Goal: Navigation & Orientation: Find specific page/section

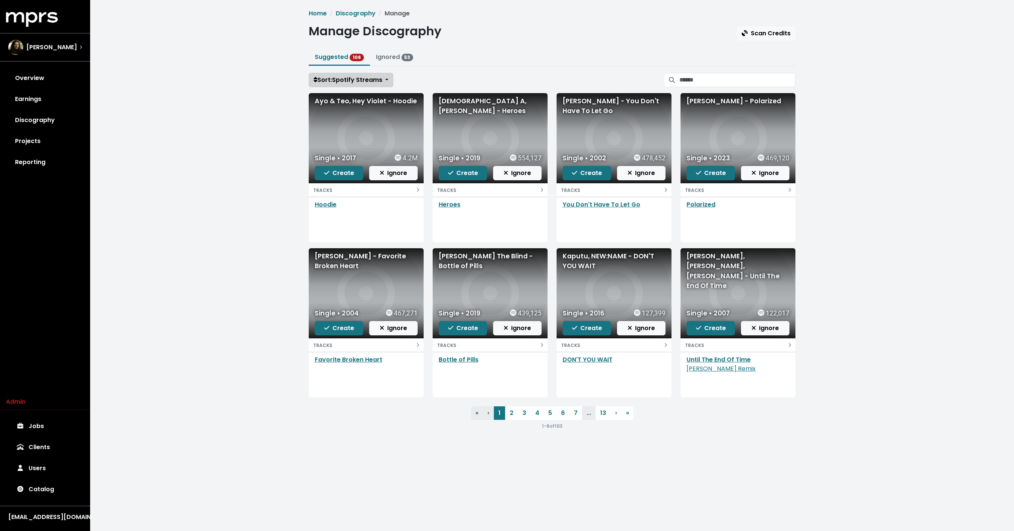
click at [360, 80] on span "Sort: Spotify Streams" at bounding box center [348, 80] width 69 height 9
click at [254, 95] on div "Home Discography Manage Manage Discography Scan Credits Suggested 106 Ignored 5…" at bounding box center [552, 223] width 924 height 446
click at [341, 88] on div "Home Discography Manage Manage Discography Scan Credits Suggested 106 Ignored 5…" at bounding box center [552, 219] width 496 height 421
click at [340, 76] on span "Sort: Spotify Streams" at bounding box center [348, 80] width 69 height 9
click at [283, 78] on div "Home Discography Manage Manage Discography Scan Credits Suggested 106 Ignored 5…" at bounding box center [552, 223] width 924 height 446
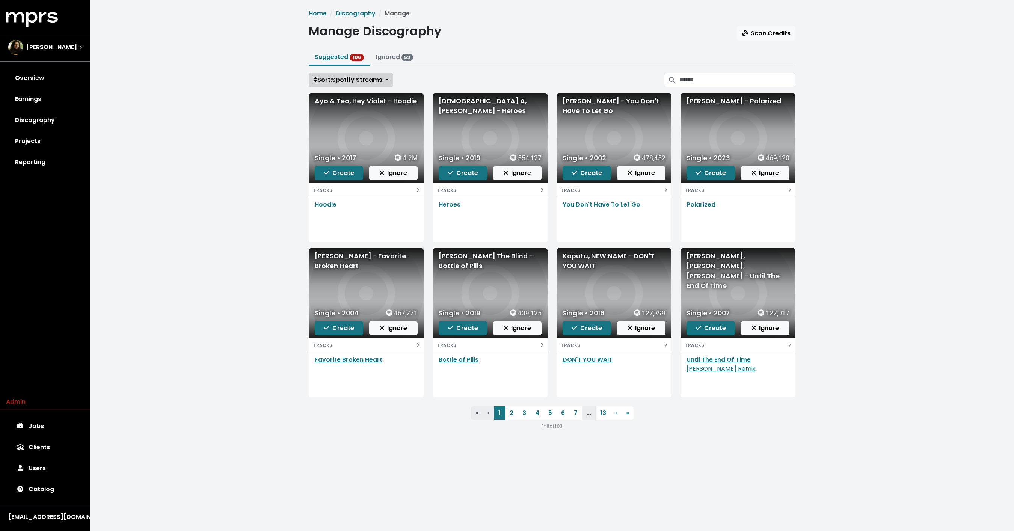
click at [340, 78] on span "Sort: Spotify Streams" at bounding box center [348, 80] width 69 height 9
click at [240, 127] on div "Home Discography Manage Manage Discography Scan Credits Suggested 106 Ignored 5…" at bounding box center [552, 223] width 924 height 446
click at [42, 435] on link "Jobs" at bounding box center [45, 426] width 78 height 21
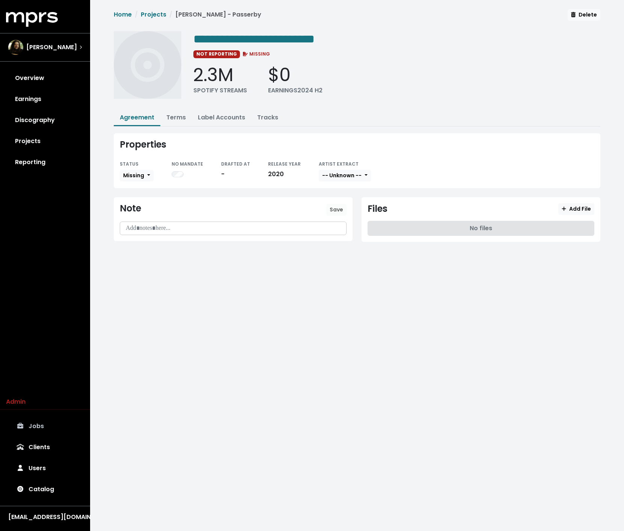
click at [32, 425] on link "Jobs" at bounding box center [45, 426] width 78 height 21
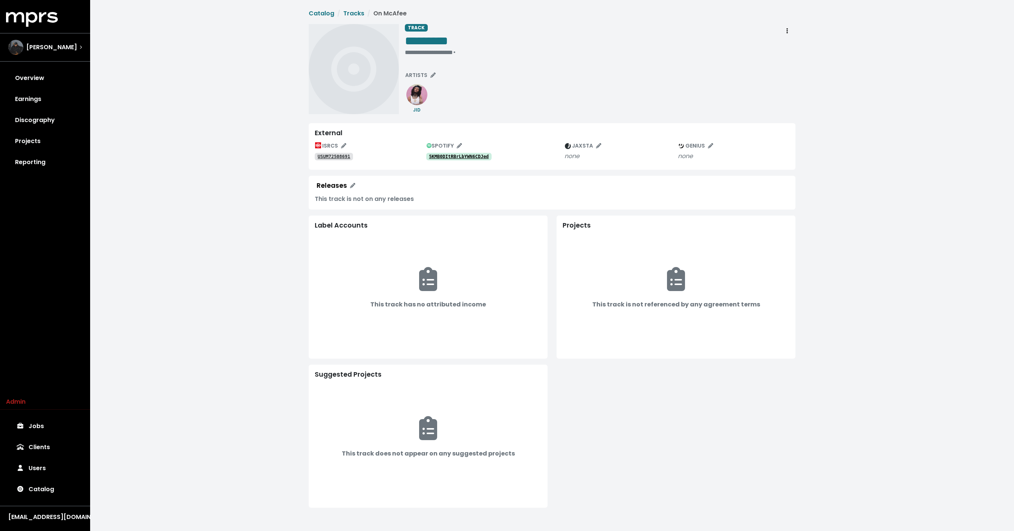
click at [284, 62] on div "**********" at bounding box center [552, 260] width 924 height 520
click at [56, 58] on div "Coleman" at bounding box center [45, 47] width 86 height 27
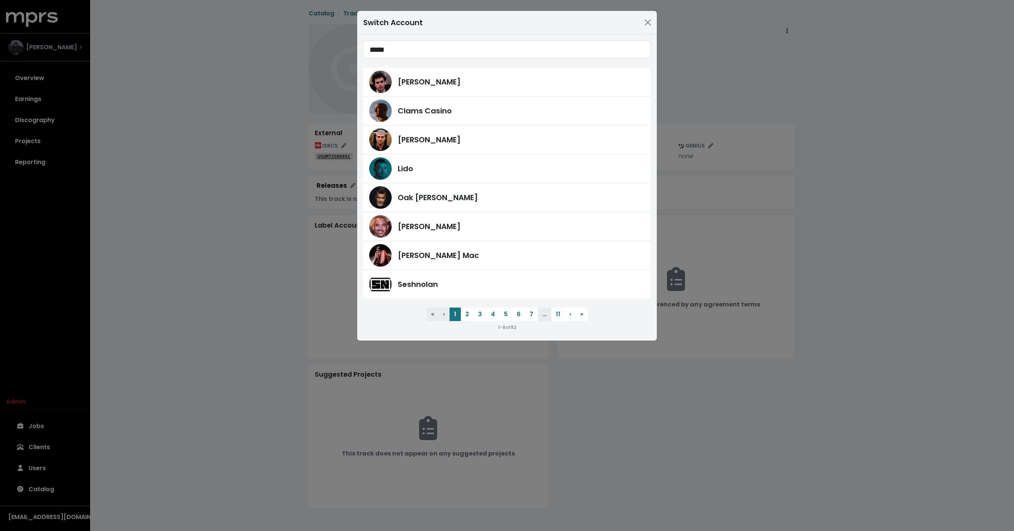
type input "*****"
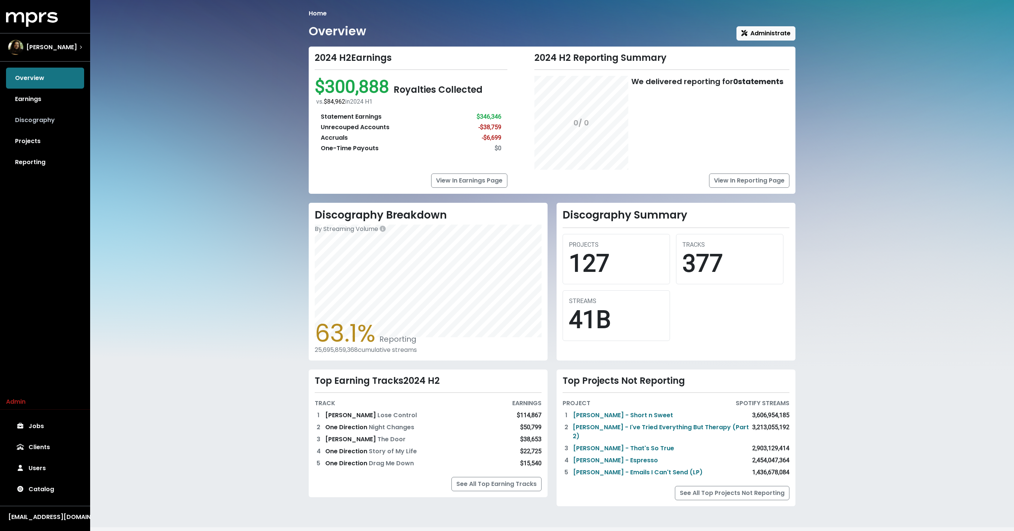
click at [48, 125] on link "Discography" at bounding box center [45, 120] width 78 height 21
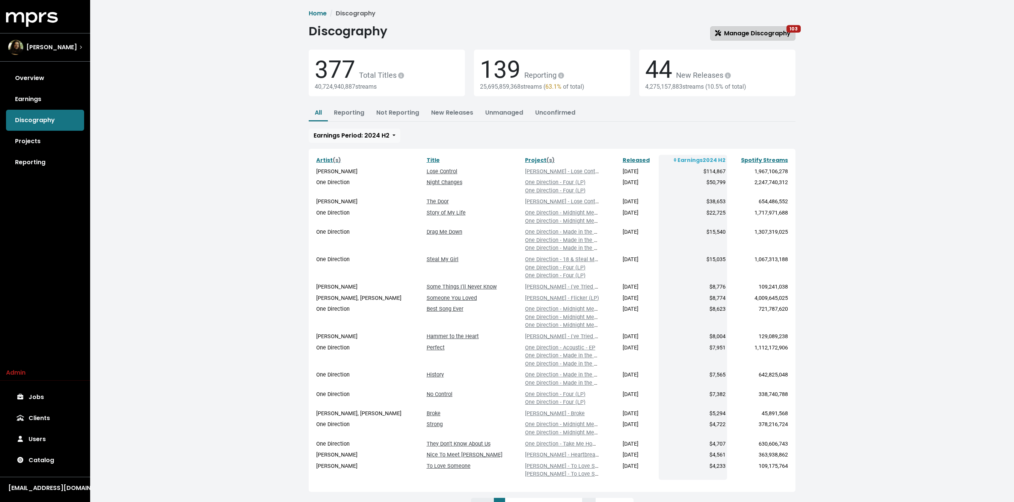
click at [754, 39] on link "Manage Discography 103" at bounding box center [752, 33] width 85 height 14
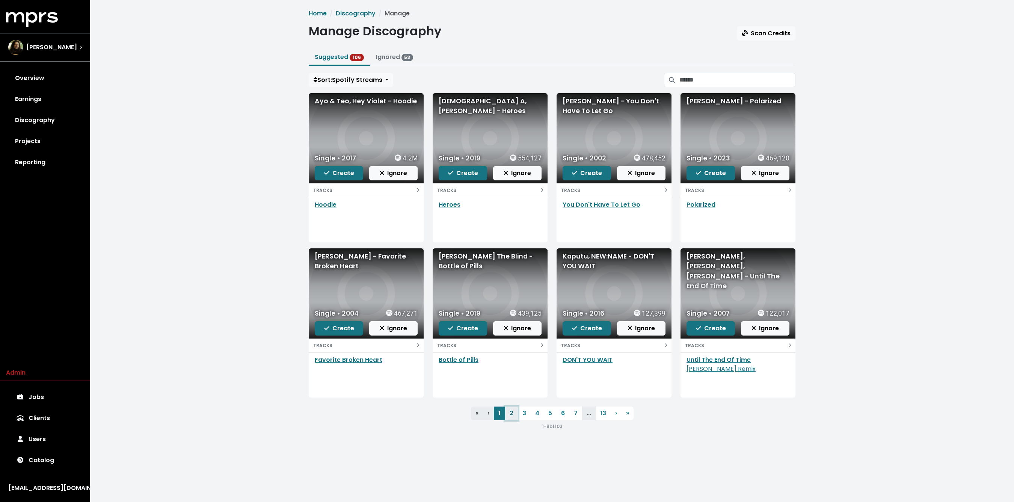
click at [514, 416] on link "2" at bounding box center [511, 413] width 13 height 14
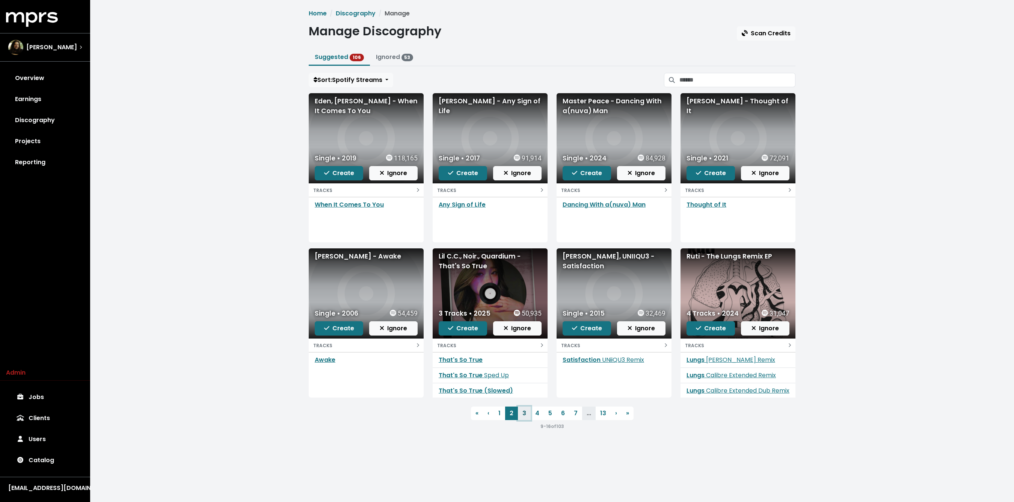
click at [526, 412] on link "3" at bounding box center [524, 413] width 13 height 14
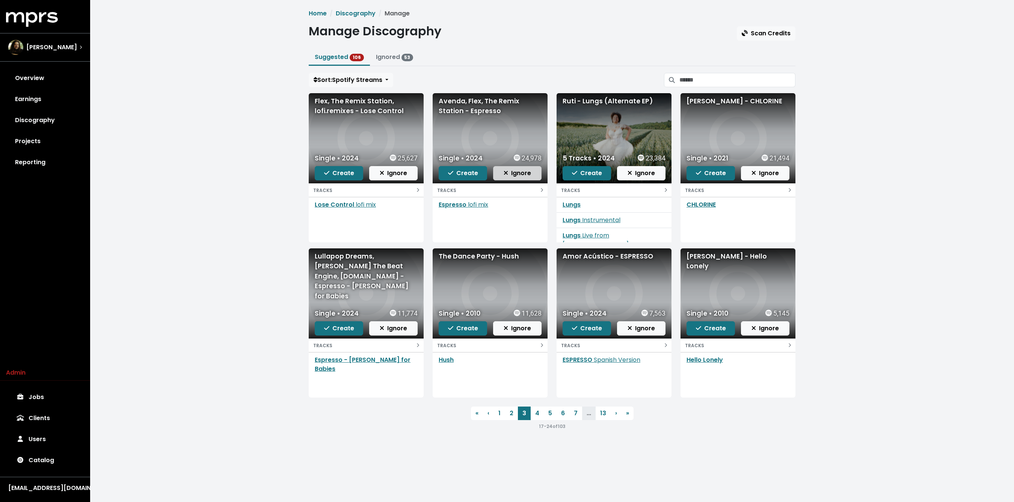
click at [510, 176] on span "Ignore" at bounding box center [517, 173] width 27 height 9
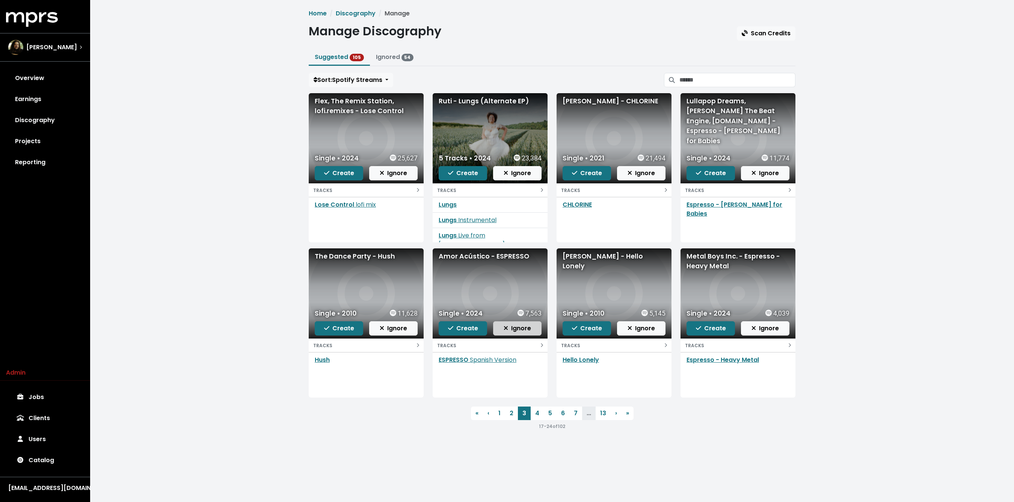
click at [516, 332] on button "Ignore" at bounding box center [517, 328] width 48 height 14
click at [754, 332] on span "Ignore" at bounding box center [765, 328] width 27 height 9
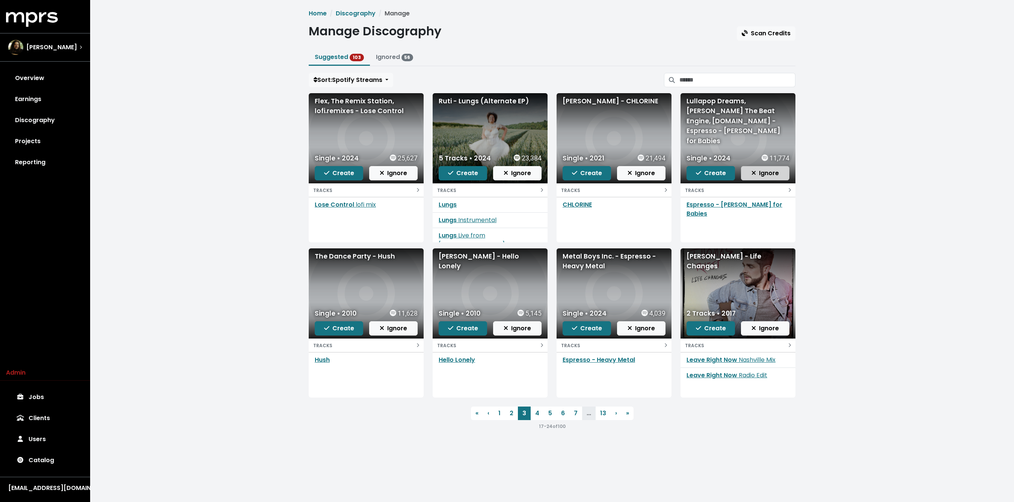
click at [763, 176] on span "Ignore" at bounding box center [765, 173] width 27 height 9
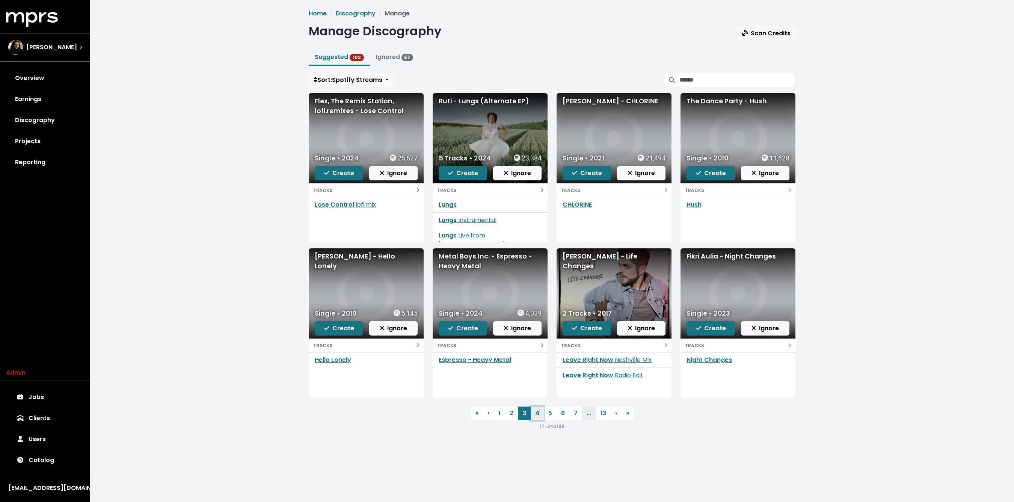
click at [537, 412] on link "4" at bounding box center [537, 413] width 13 height 14
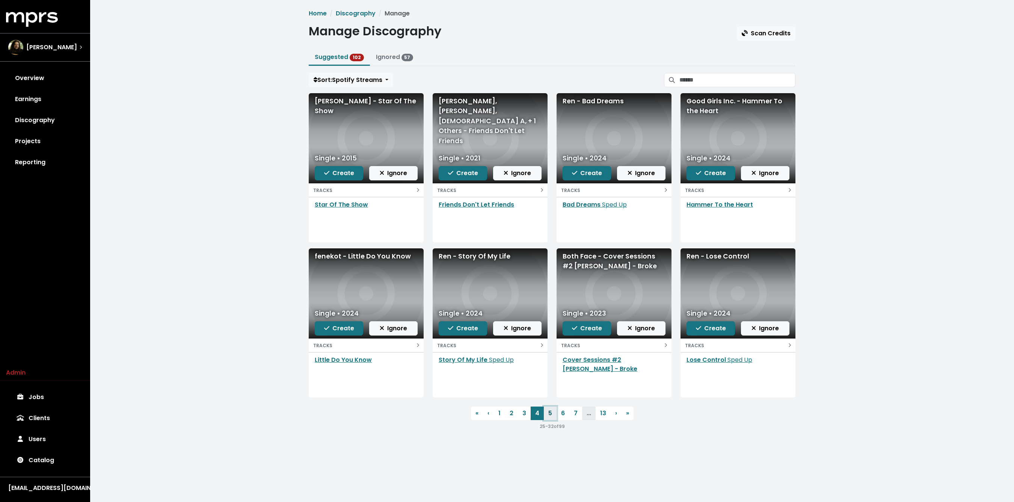
click at [544, 417] on link "5" at bounding box center [550, 413] width 13 height 14
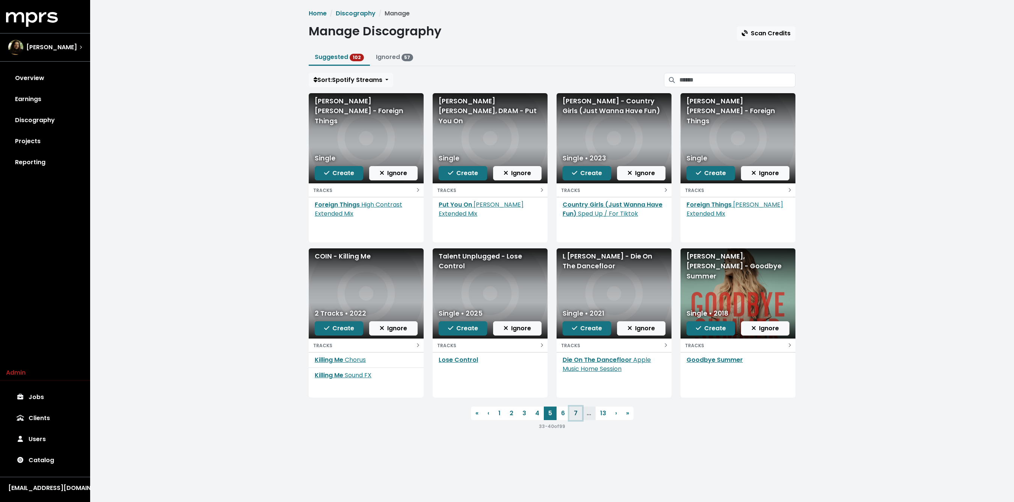
click at [569, 417] on link "7" at bounding box center [575, 413] width 13 height 14
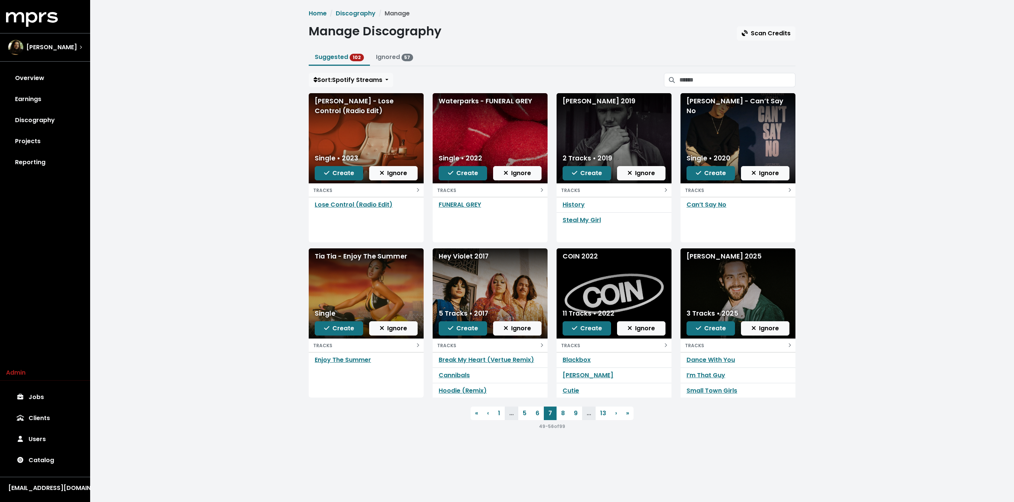
click at [512, 417] on li "..." at bounding box center [512, 413] width 14 height 14
click at [524, 410] on link "5" at bounding box center [524, 413] width 13 height 14
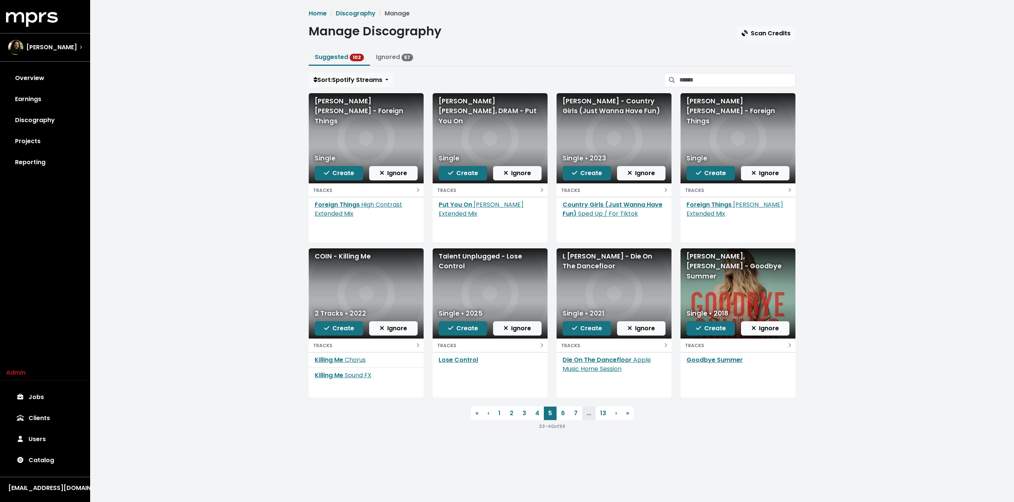
click at [177, 202] on div "Home Discography Manage Manage Discography Scan Credits Suggested 102 Ignored 5…" at bounding box center [552, 223] width 924 height 446
click at [57, 50] on span "[PERSON_NAME]" at bounding box center [51, 47] width 51 height 9
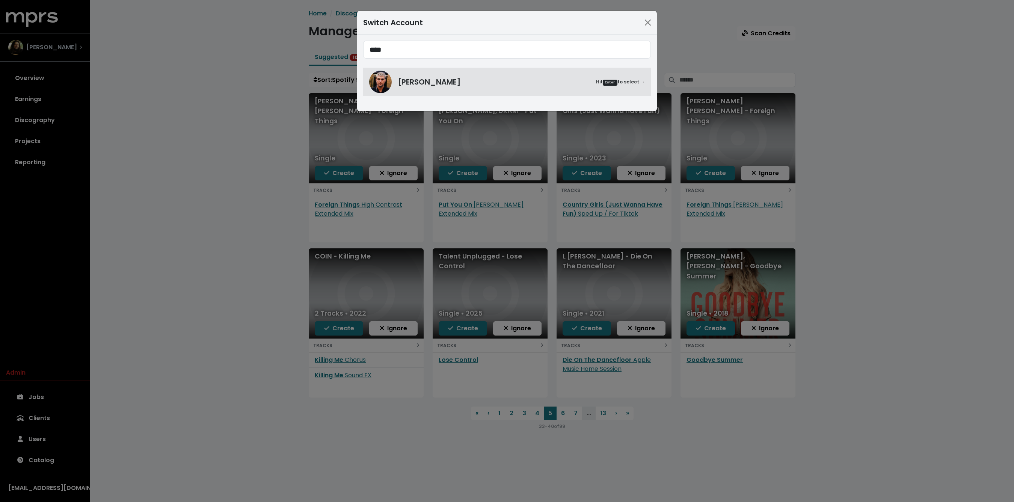
type input "****"
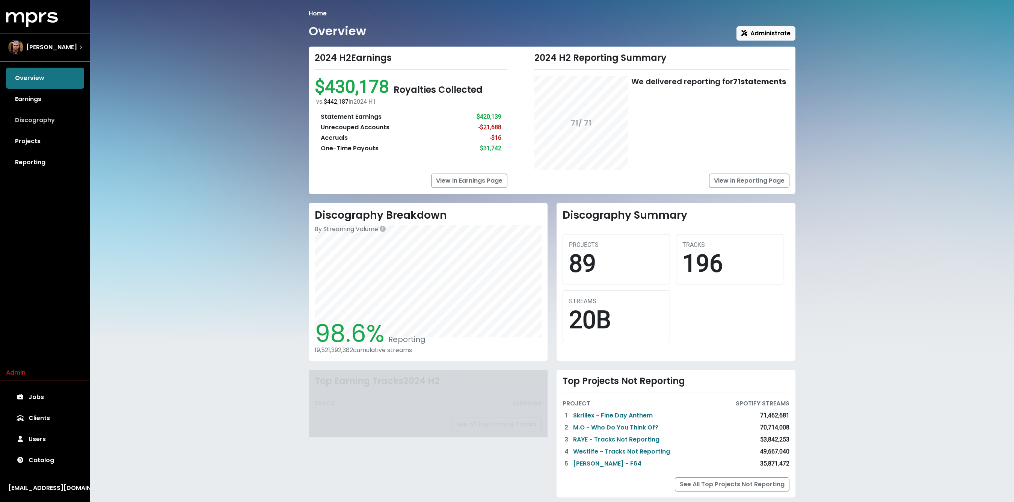
click at [26, 129] on link "Discography" at bounding box center [45, 120] width 78 height 21
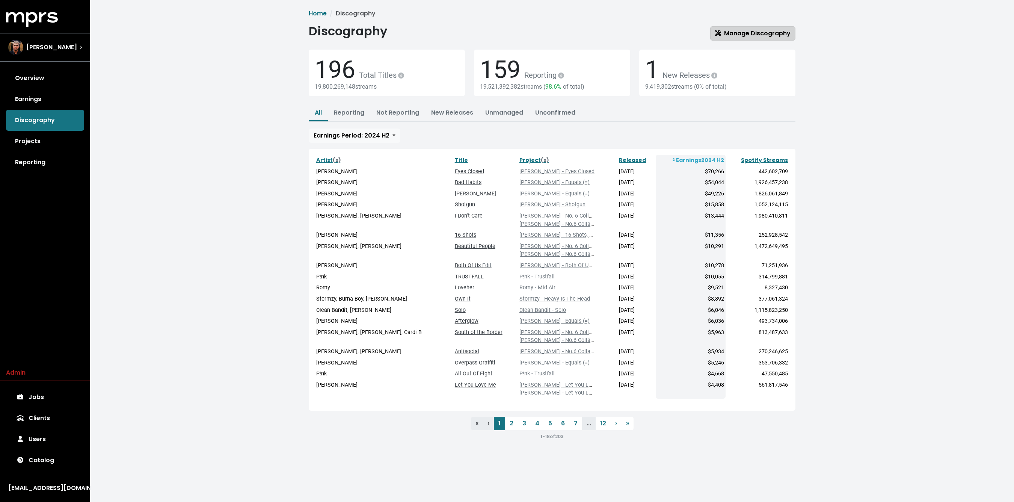
click at [743, 35] on span "Manage Discography" at bounding box center [753, 33] width 76 height 9
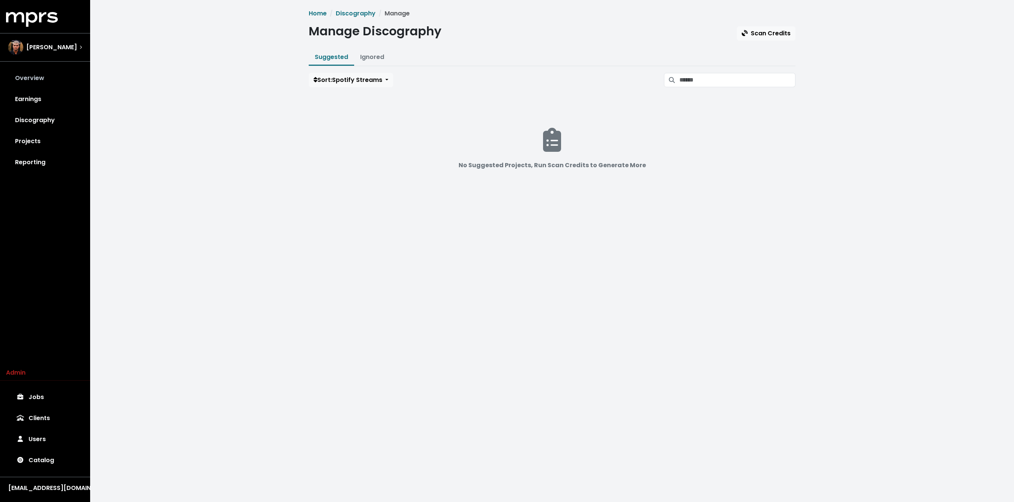
click at [56, 75] on link "Overview" at bounding box center [45, 78] width 78 height 21
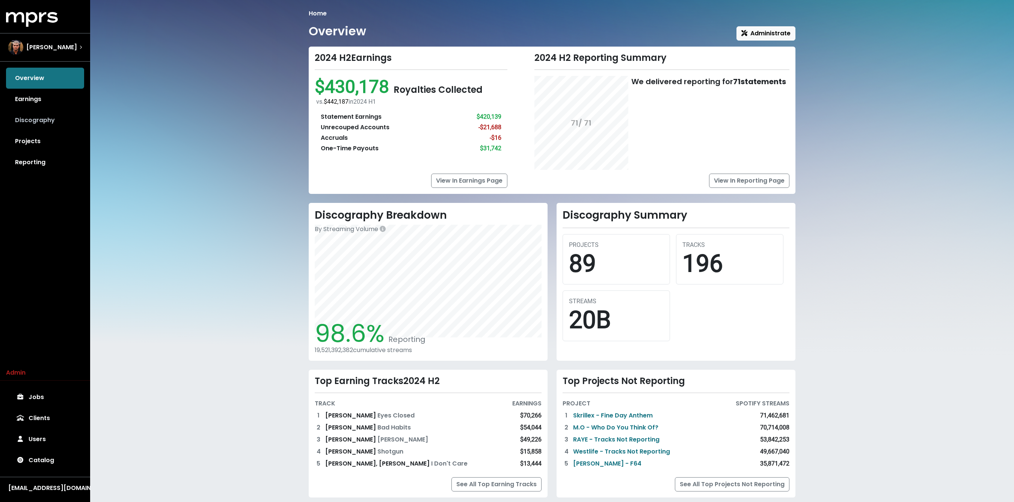
click at [44, 121] on link "Discography" at bounding box center [45, 120] width 78 height 21
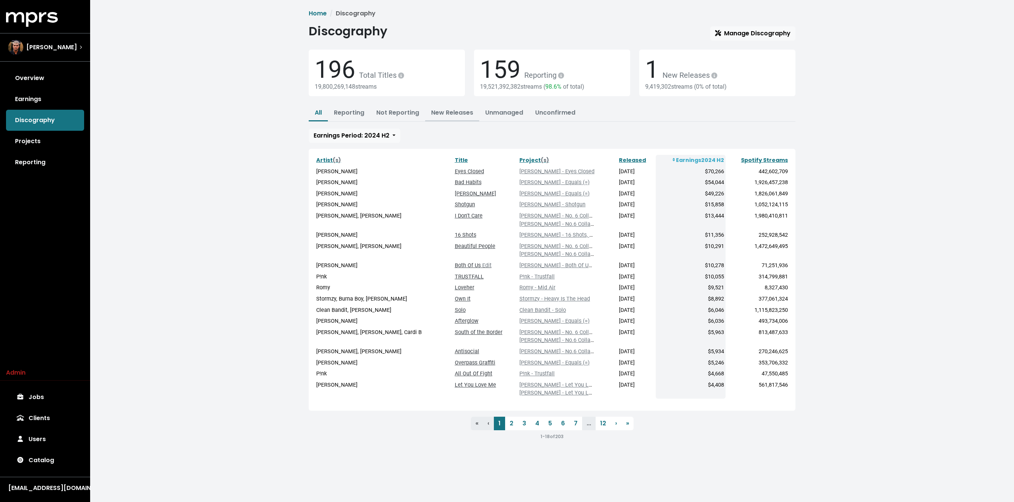
click at [453, 110] on link "New Releases" at bounding box center [452, 112] width 42 height 9
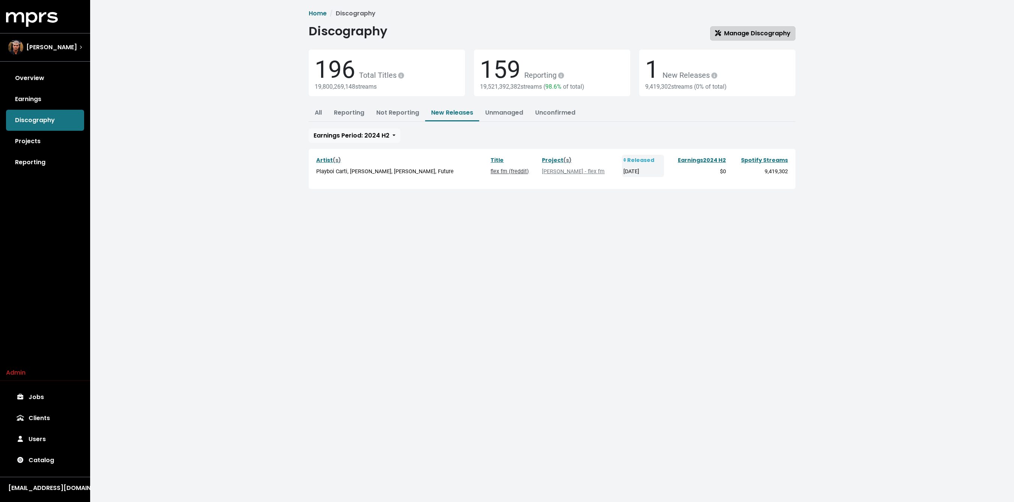
click at [785, 29] on span "Manage Discography" at bounding box center [753, 33] width 76 height 9
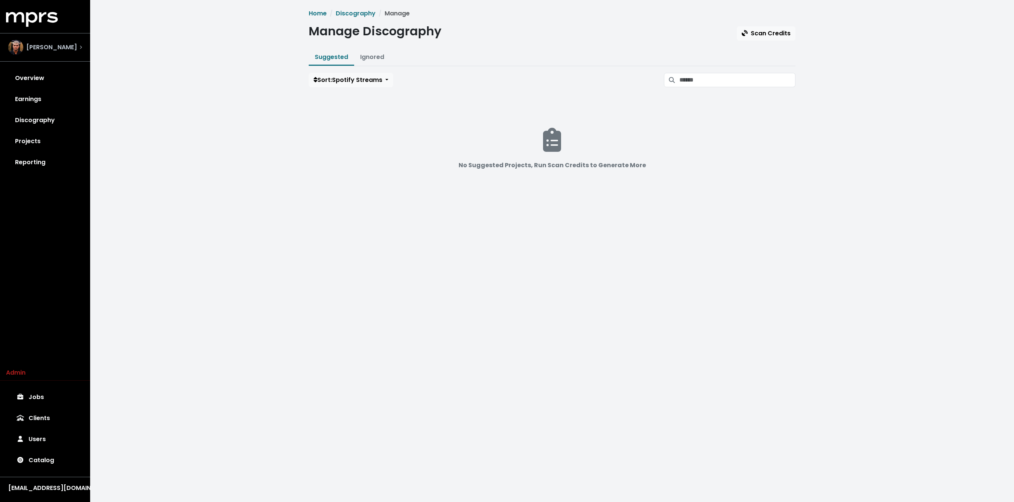
click at [37, 50] on span "Fred Gibson" at bounding box center [51, 47] width 51 height 9
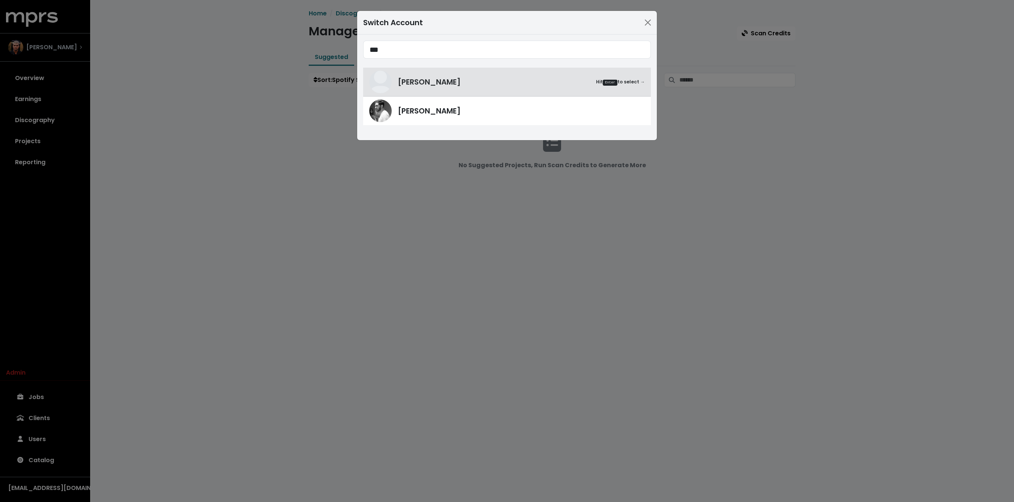
type input "***"
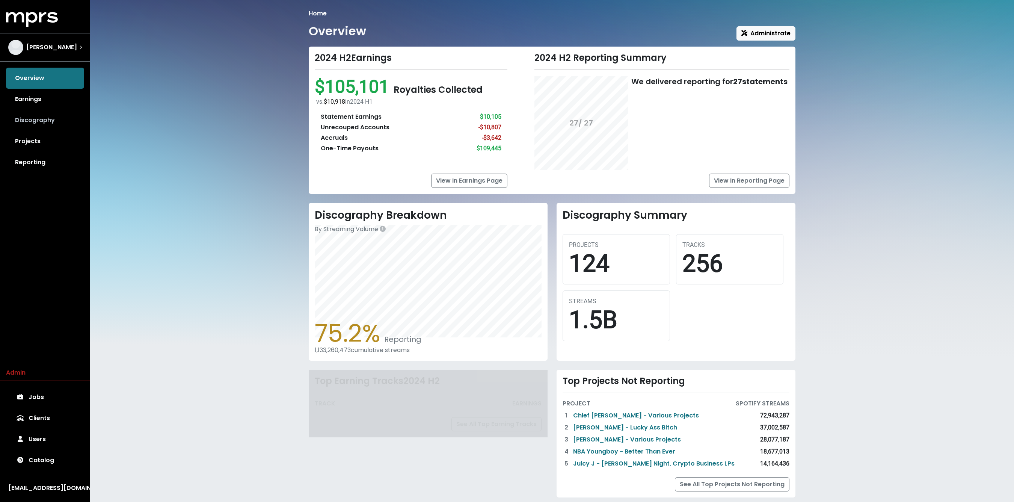
click at [46, 123] on link "Discography" at bounding box center [45, 120] width 78 height 21
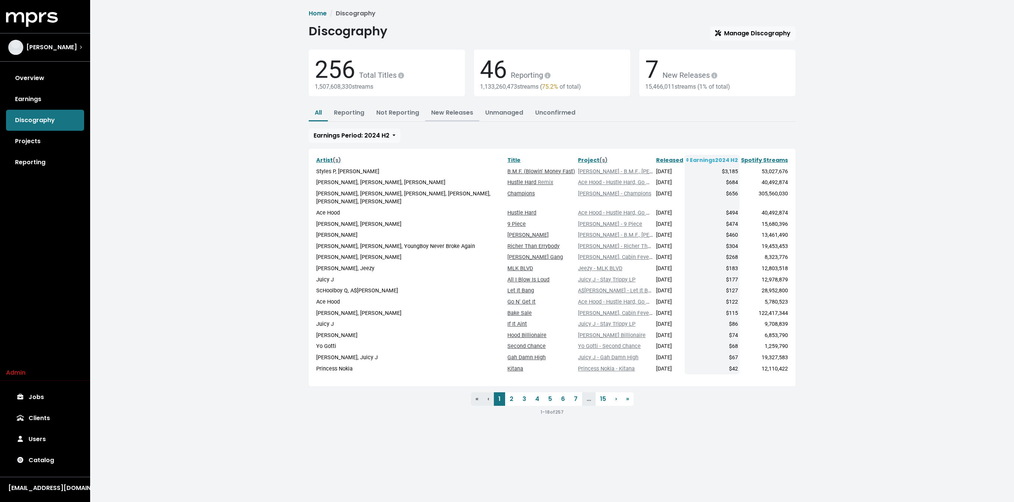
click at [447, 113] on link "New Releases" at bounding box center [452, 112] width 42 height 9
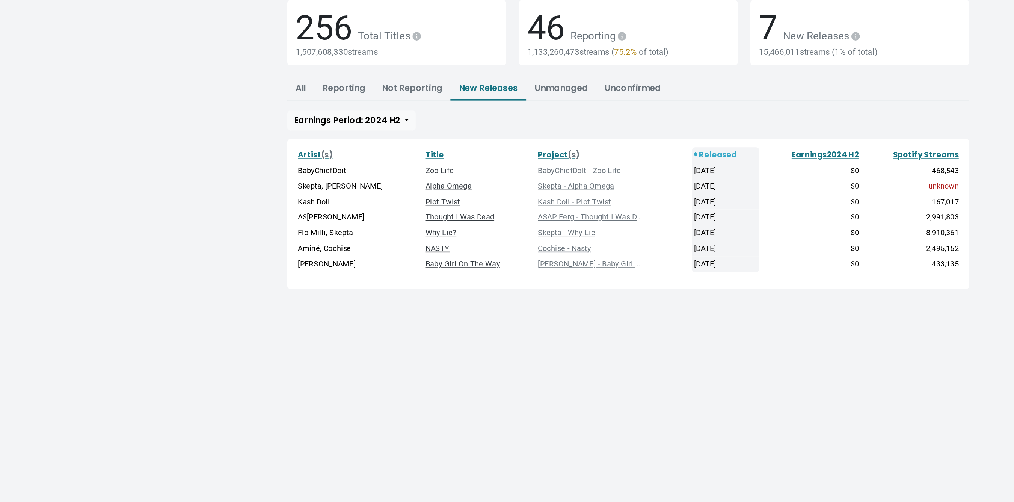
drag, startPoint x: 590, startPoint y: 181, endPoint x: 618, endPoint y: 191, distance: 29.5
click at [618, 191] on tbody "BabyChiefDoit Zoo Life BabyChiefDoIt - Zoo Life 2025-02-21 $0 468,543 Skepta, L…" at bounding box center [552, 205] width 475 height 78
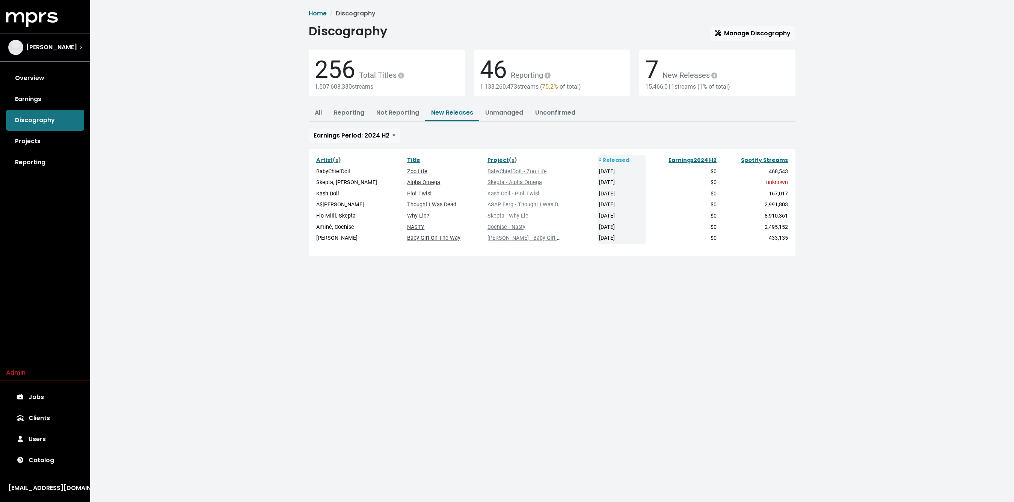
click at [573, 212] on td "Skepta - Why Lie" at bounding box center [541, 215] width 111 height 11
click at [494, 171] on link "BabyChiefDoIt - Zoo Life" at bounding box center [517, 171] width 59 height 6
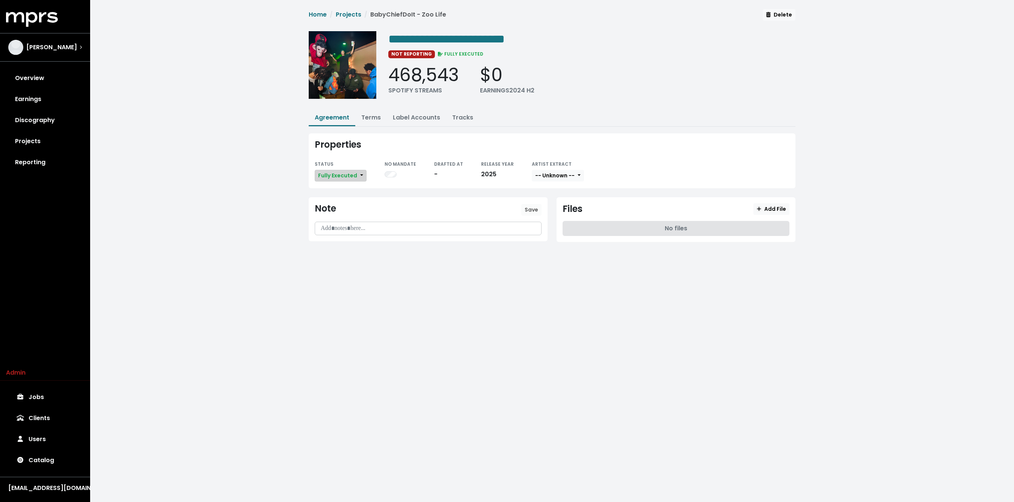
click at [347, 170] on button "Fully Executed" at bounding box center [341, 176] width 52 height 12
click at [287, 166] on div "**********" at bounding box center [552, 131] width 924 height 263
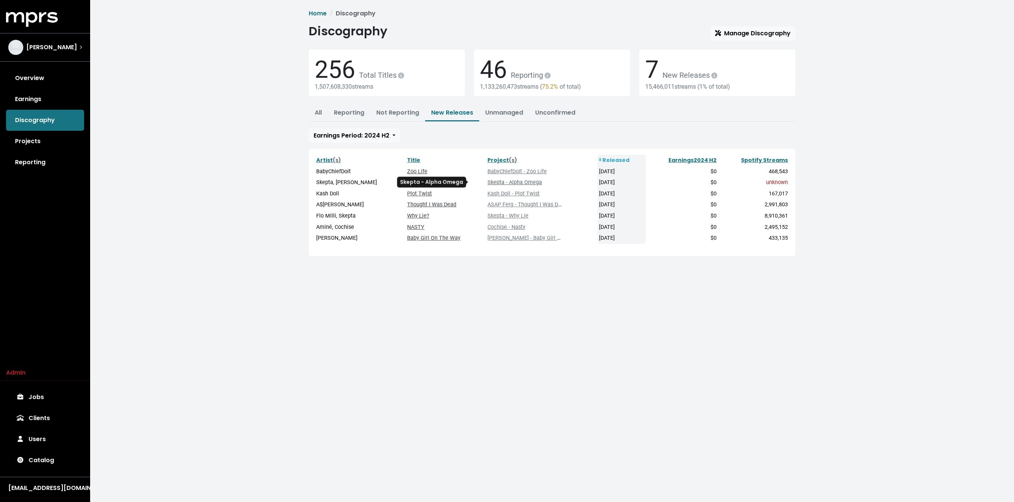
click at [521, 181] on link "Skepta - Alpha Omega" at bounding box center [515, 182] width 54 height 6
click at [506, 217] on link "Skepta - Why Lie" at bounding box center [508, 216] width 41 height 6
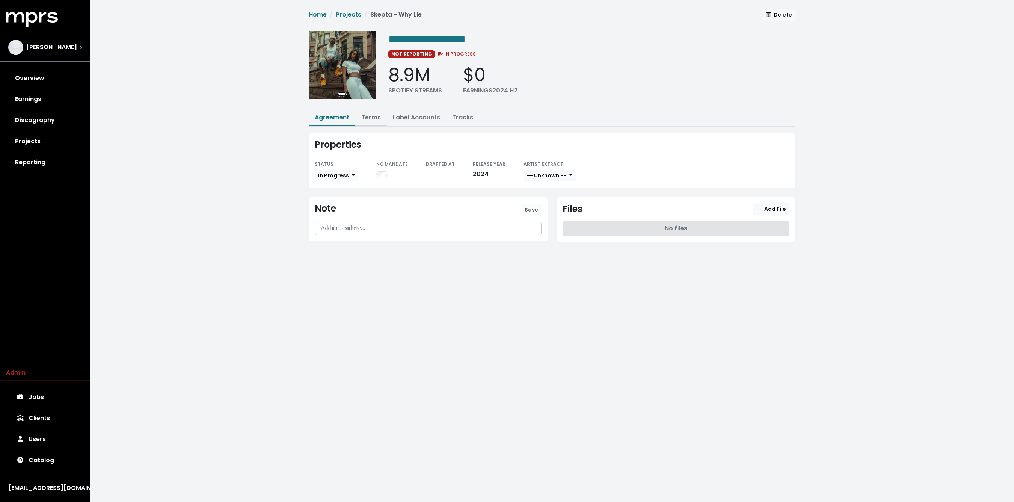
click at [370, 121] on button "Terms" at bounding box center [371, 118] width 32 height 16
click at [361, 120] on link "Terms" at bounding box center [371, 117] width 20 height 9
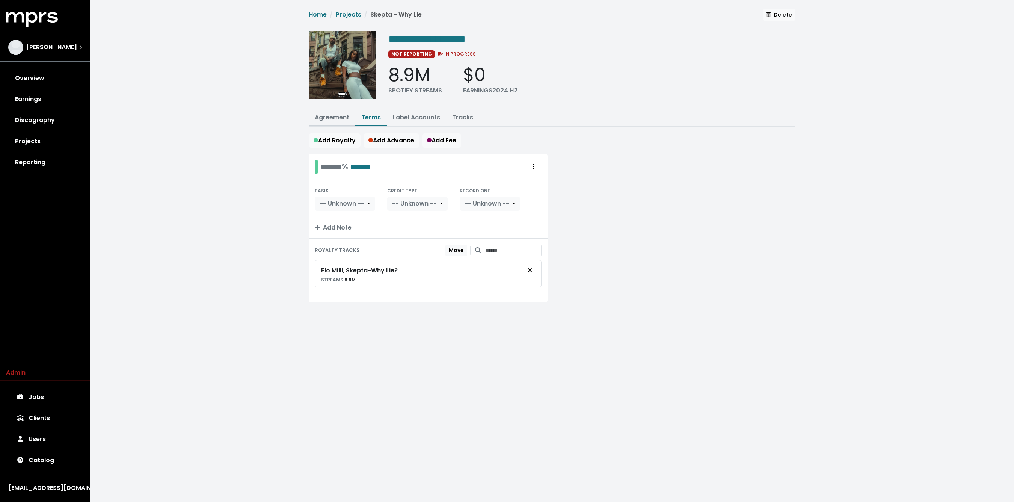
click at [337, 118] on link "Agreement" at bounding box center [332, 117] width 35 height 9
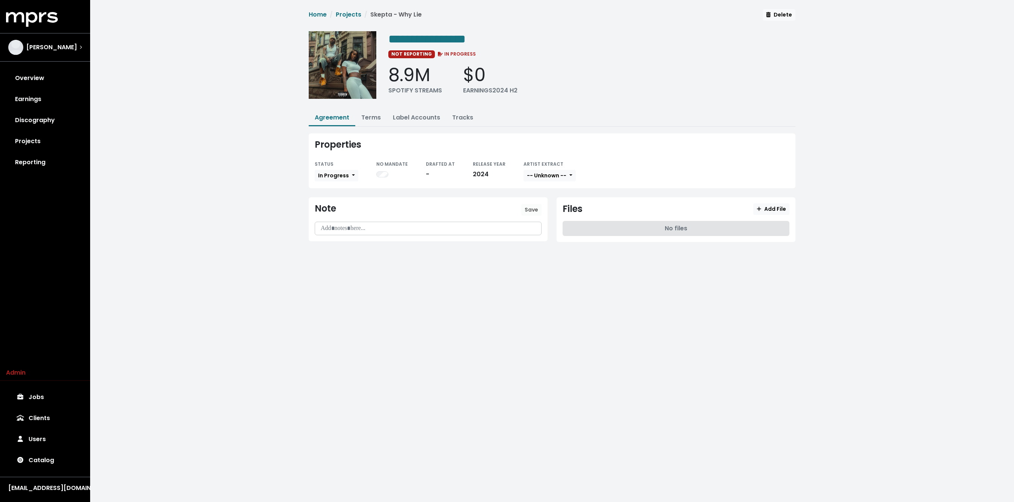
click at [269, 104] on div "**********" at bounding box center [552, 131] width 924 height 263
click at [39, 140] on link "Projects" at bounding box center [45, 141] width 78 height 21
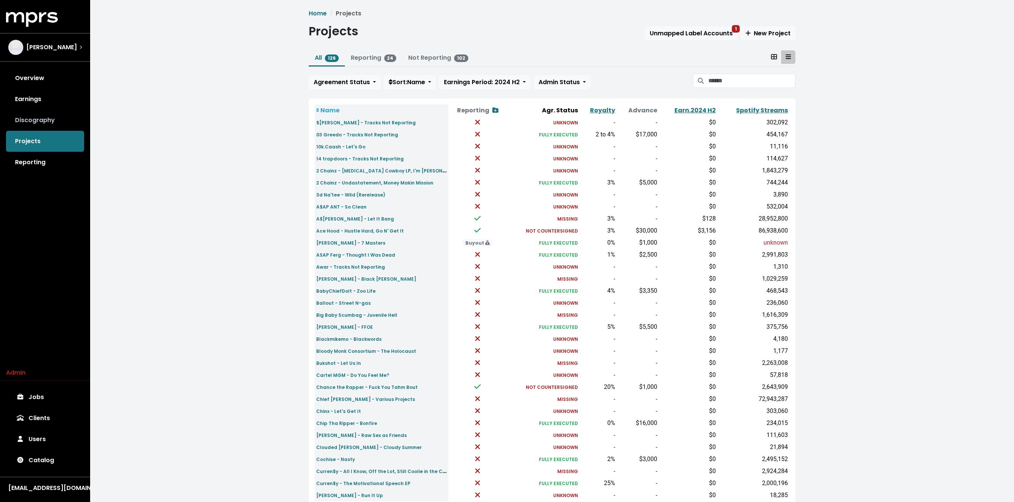
click at [44, 119] on link "Discography" at bounding box center [45, 120] width 78 height 21
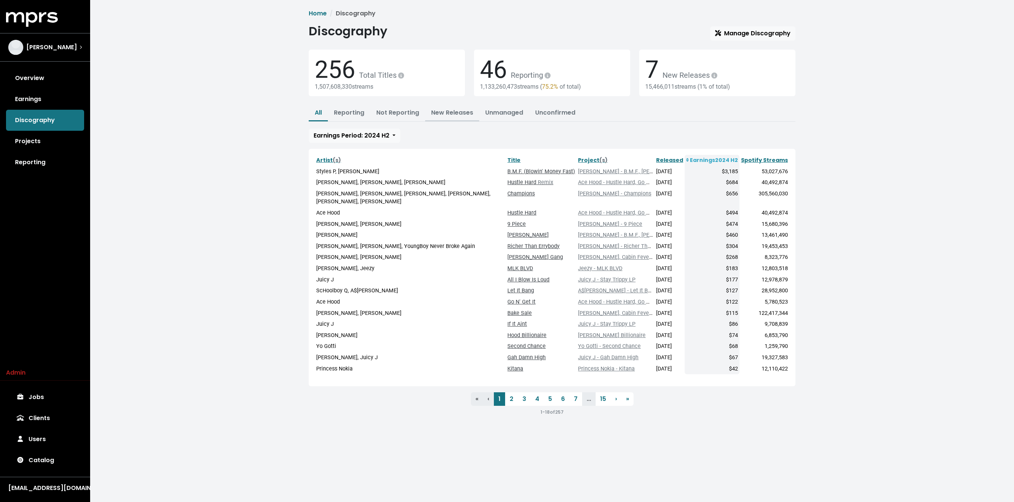
click at [447, 111] on link "New Releases" at bounding box center [452, 112] width 42 height 9
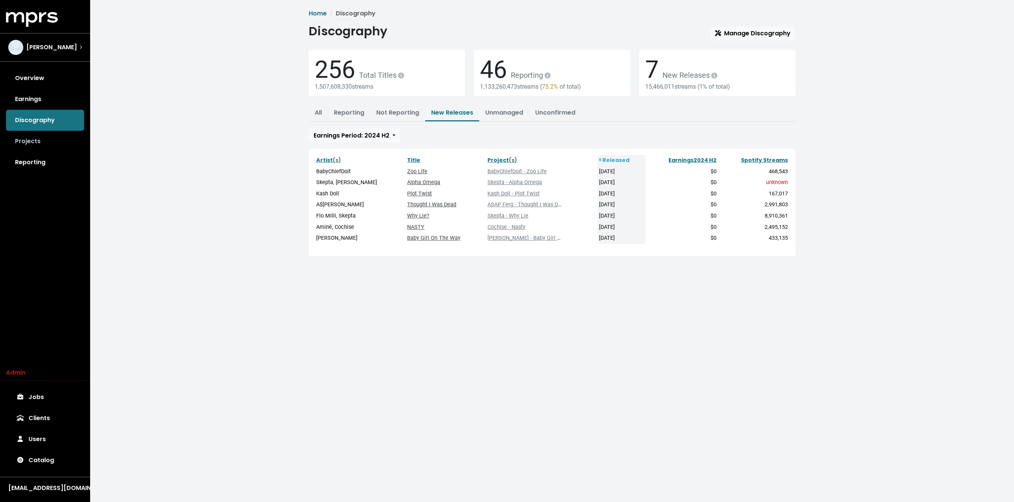
click at [41, 142] on link "Projects" at bounding box center [45, 141] width 78 height 21
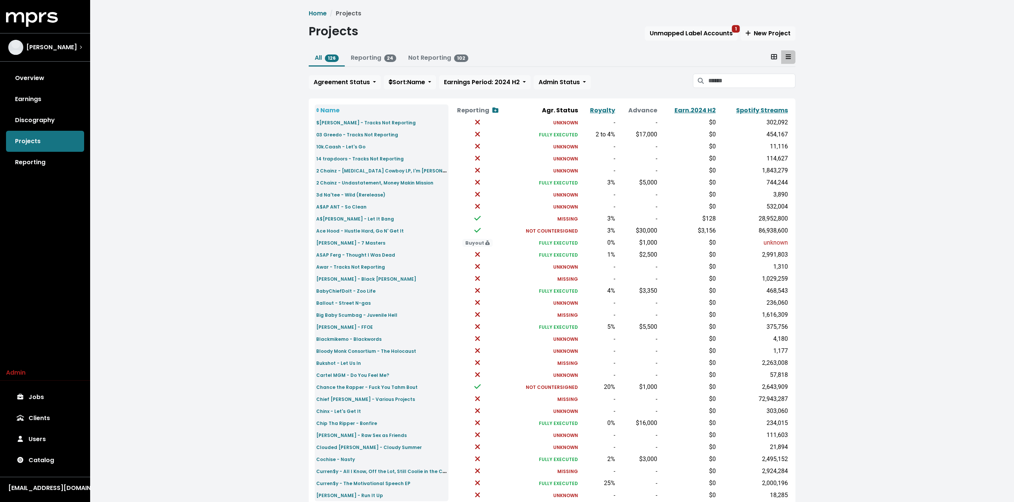
click at [520, 39] on div "Projects Unmapped Label Accounts 1 New Project" at bounding box center [552, 32] width 487 height 17
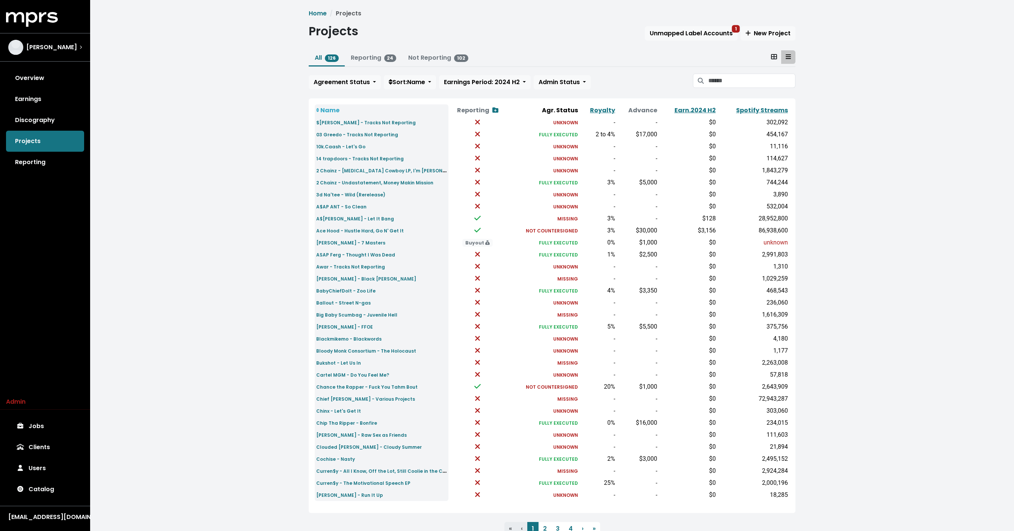
click at [252, 244] on div "Home Projects Projects Unmapped Label Accounts 1 New Project All 126 Reporting …" at bounding box center [552, 280] width 924 height 561
